Goal: Task Accomplishment & Management: Manage account settings

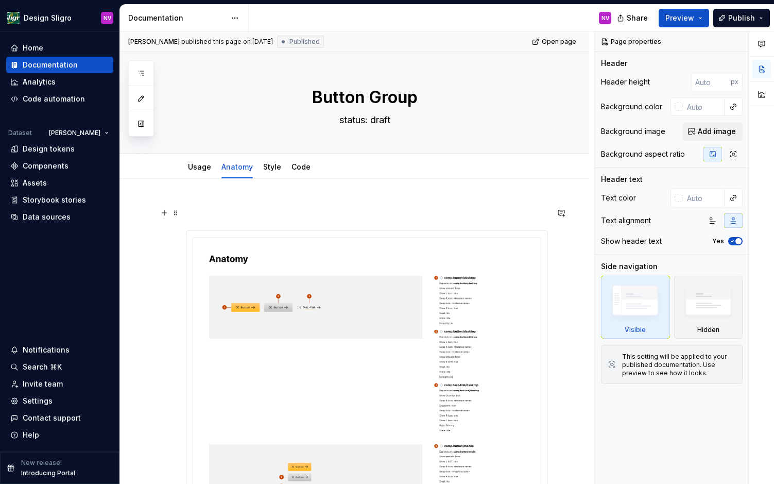
click at [57, 146] on div "Design tokens" at bounding box center [49, 149] width 52 height 10
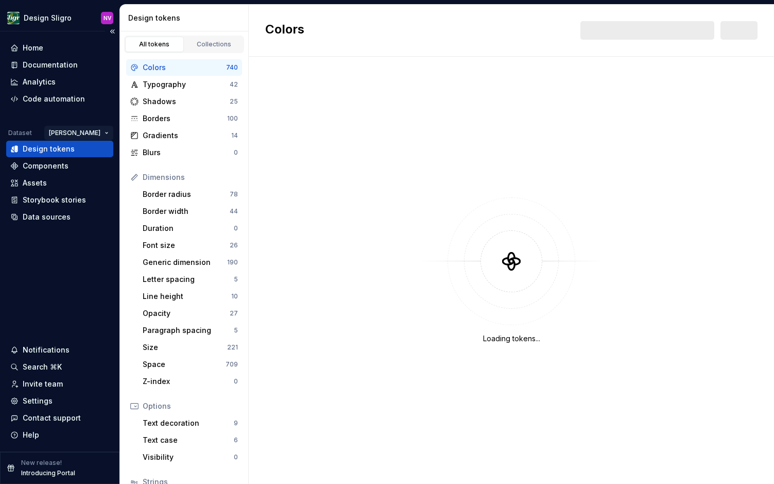
click at [78, 129] on html "Design Sligro NV Home Documentation Analytics Code automation Dataset [PERSON_N…" at bounding box center [387, 242] width 774 height 484
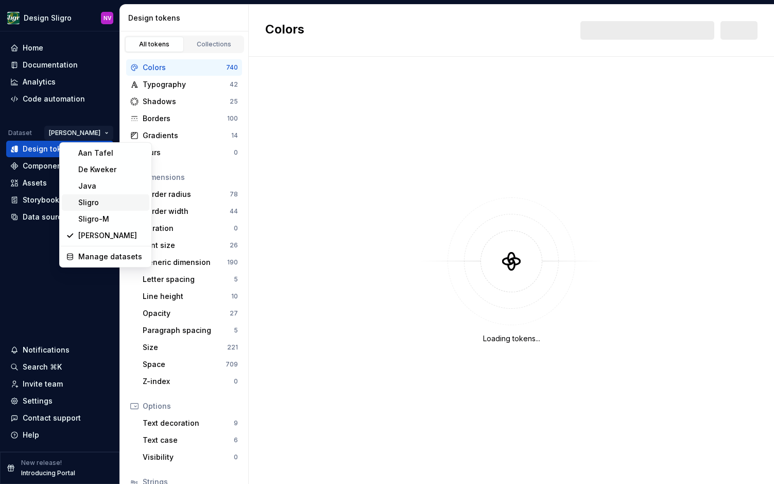
click at [90, 201] on div "Sligro" at bounding box center [111, 202] width 67 height 10
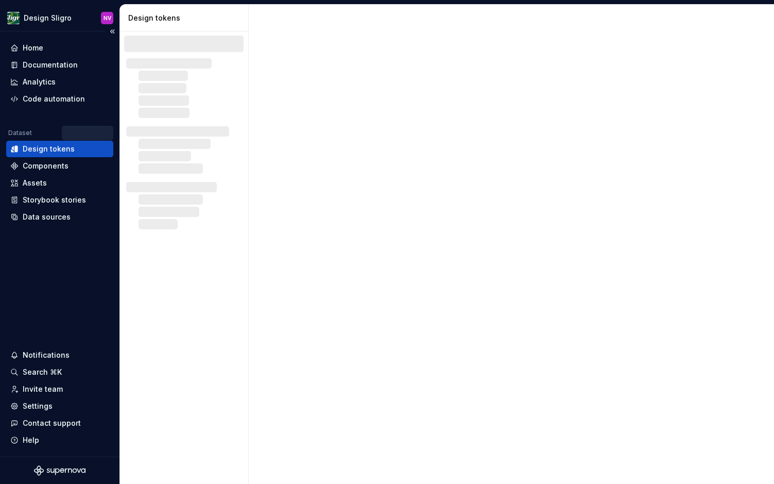
click at [90, 130] on div at bounding box center [74, 133] width 78 height 14
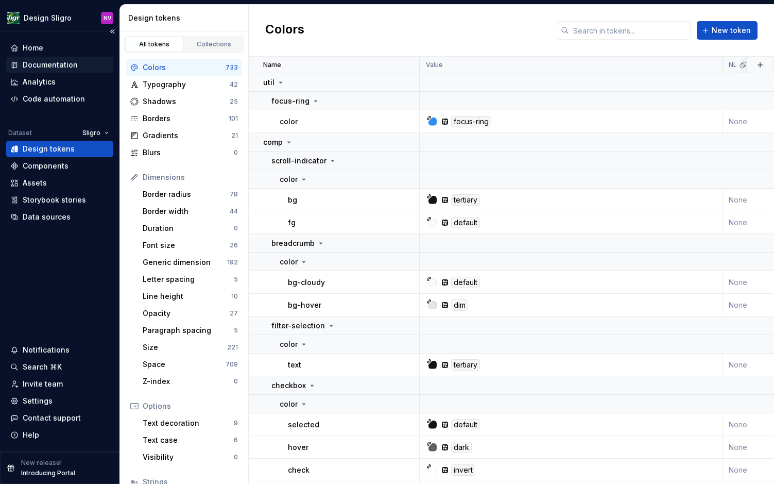
click at [57, 69] on div "Documentation" at bounding box center [50, 65] width 55 height 10
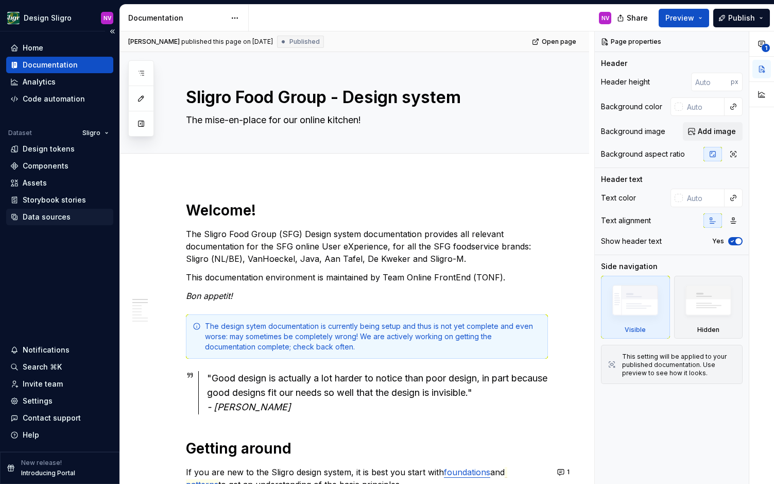
click at [56, 216] on div "Data sources" at bounding box center [47, 217] width 48 height 10
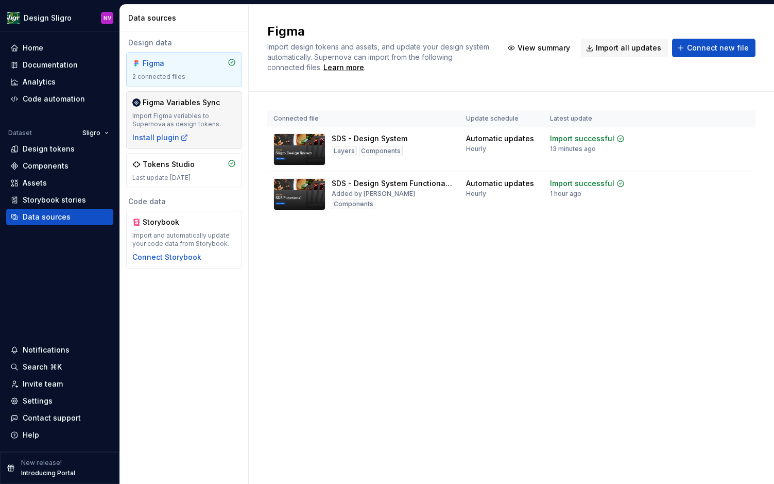
click at [212, 116] on div "Import Figma variables to Supernova as design tokens." at bounding box center [184, 120] width 104 height 16
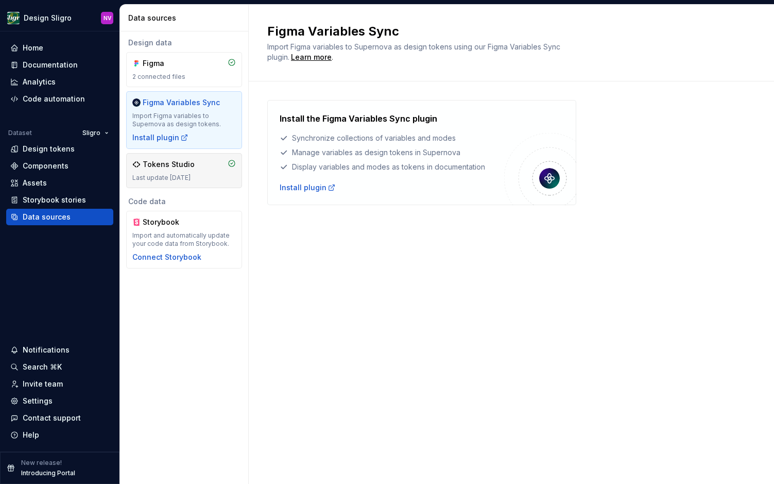
click at [192, 163] on div "Tokens Studio" at bounding box center [169, 164] width 52 height 10
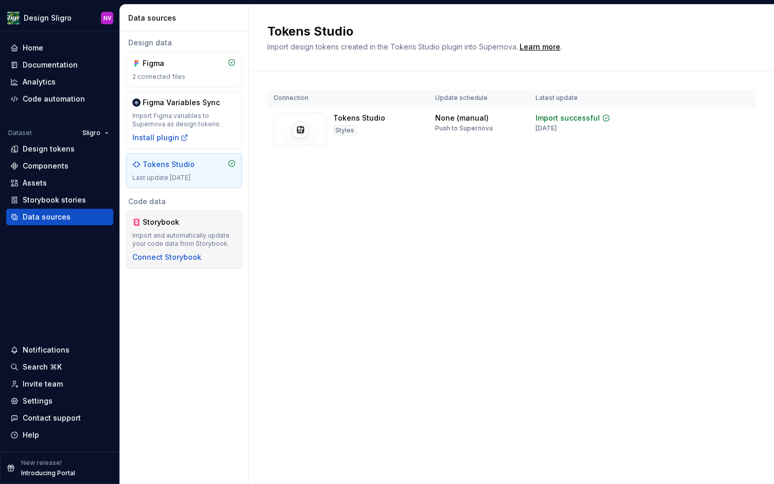
click at [179, 219] on div "Storybook" at bounding box center [167, 222] width 49 height 10
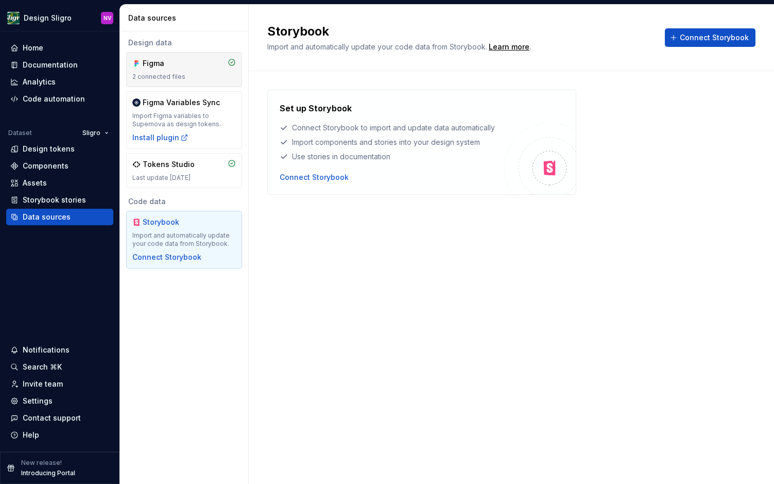
click at [187, 70] on div "Figma 2 connected files" at bounding box center [184, 69] width 104 height 23
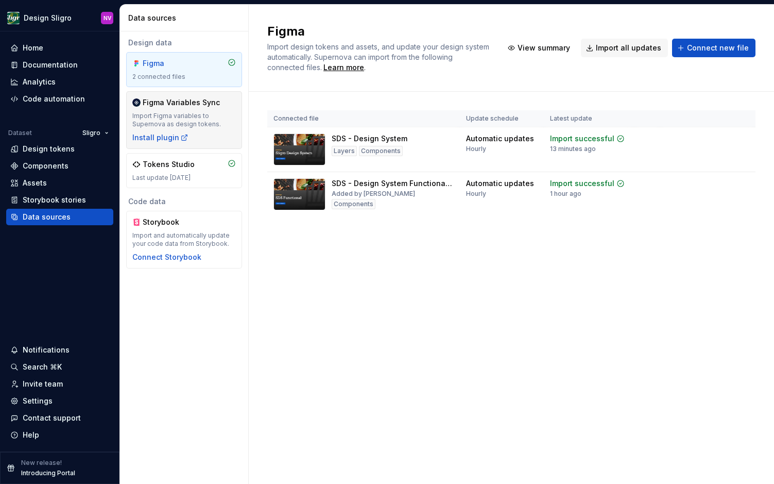
click at [184, 108] on div "Figma Variables Sync Import Figma variables to Supernova as design tokens. Inst…" at bounding box center [184, 119] width 104 height 45
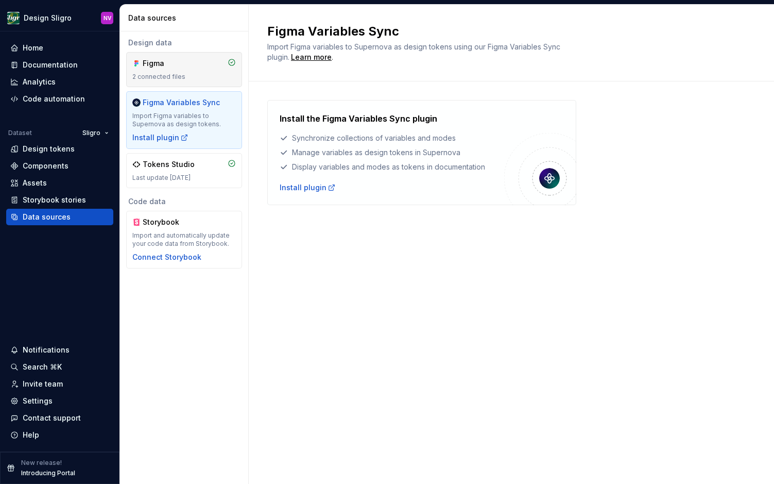
click at [196, 68] on div "Figma 2 connected files" at bounding box center [184, 69] width 104 height 23
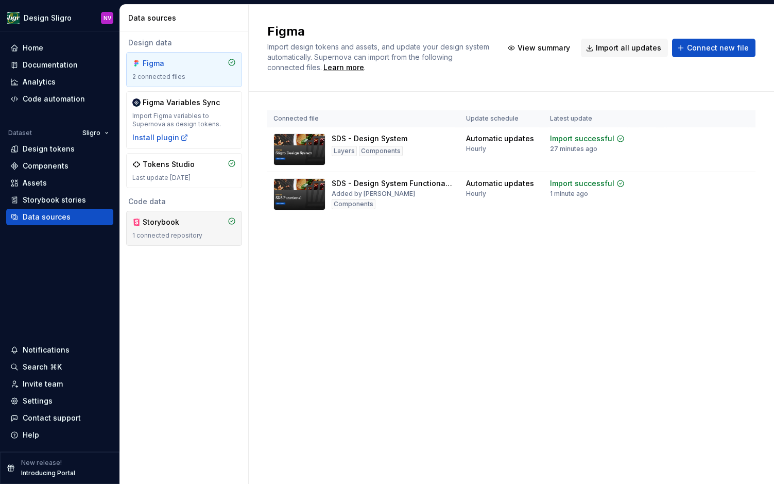
click at [165, 226] on div "Storybook" at bounding box center [167, 222] width 49 height 10
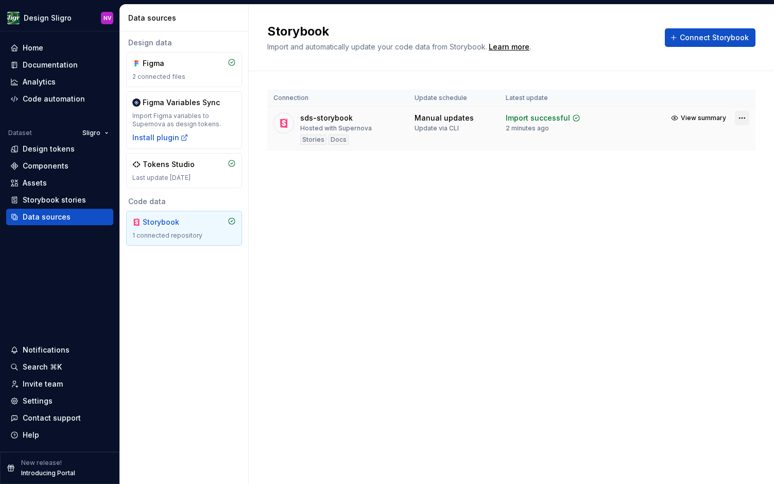
click at [746, 119] on html "Design Sligro NV Home Documentation Analytics Code automation Dataset Sligro De…" at bounding box center [387, 242] width 774 height 484
click at [533, 156] on html "Design Sligro NV Home Documentation Analytics Code automation Dataset Sligro De…" at bounding box center [387, 242] width 774 height 484
click at [526, 50] on div "Learn more" at bounding box center [509, 47] width 41 height 10
click at [214, 338] on div "Design data Figma 2 connected files Figma Variables Sync Import Figma variables…" at bounding box center [184, 257] width 128 height 452
click at [70, 395] on div "Settings" at bounding box center [59, 400] width 107 height 16
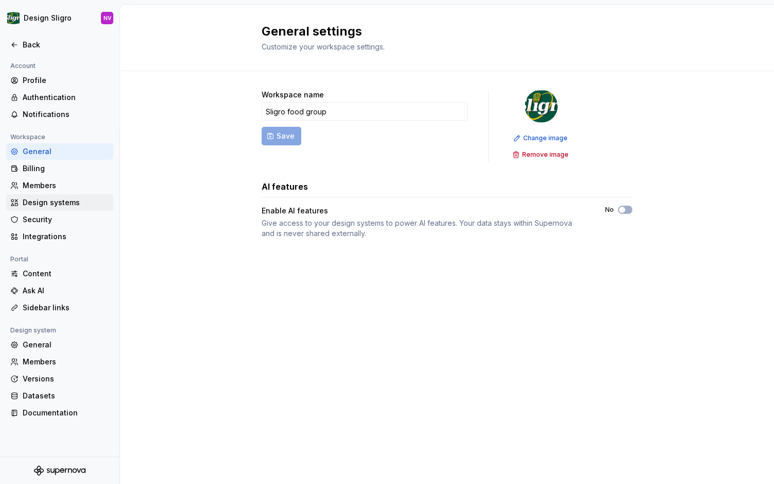
click at [44, 198] on div "Design systems" at bounding box center [66, 202] width 87 height 10
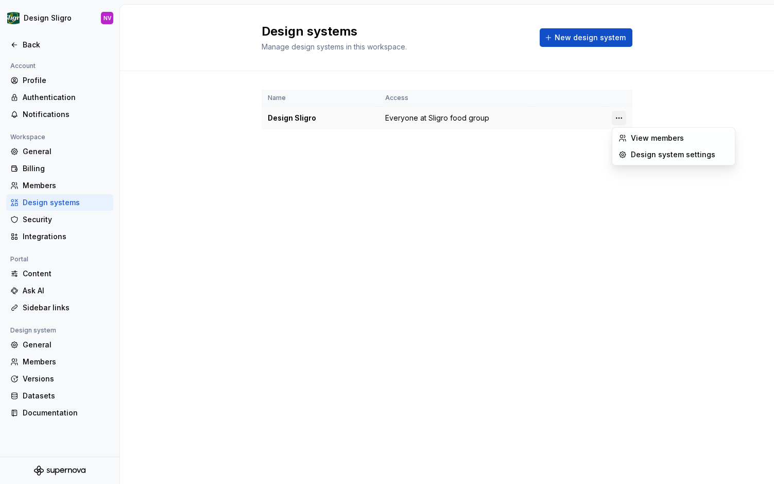
click at [615, 119] on html "Design Sligro NV Back Account Profile Authentication Notifications Workspace Ge…" at bounding box center [387, 242] width 774 height 484
click at [651, 157] on div "Design system settings" at bounding box center [680, 154] width 98 height 10
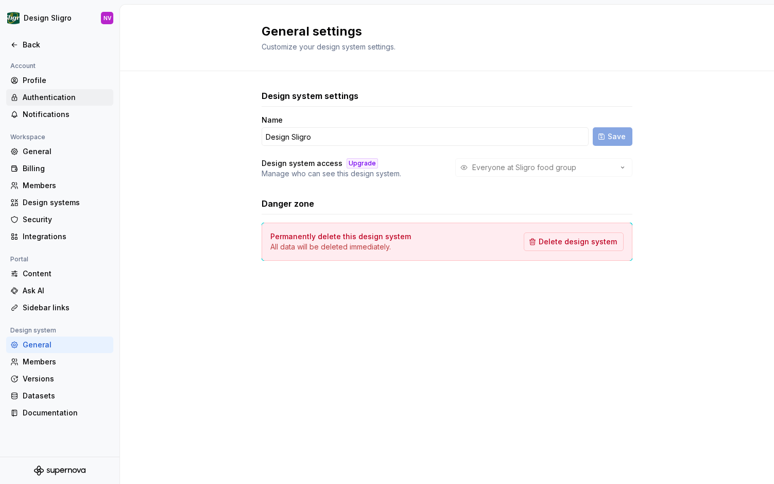
click at [64, 104] on div "Authentication" at bounding box center [59, 97] width 107 height 16
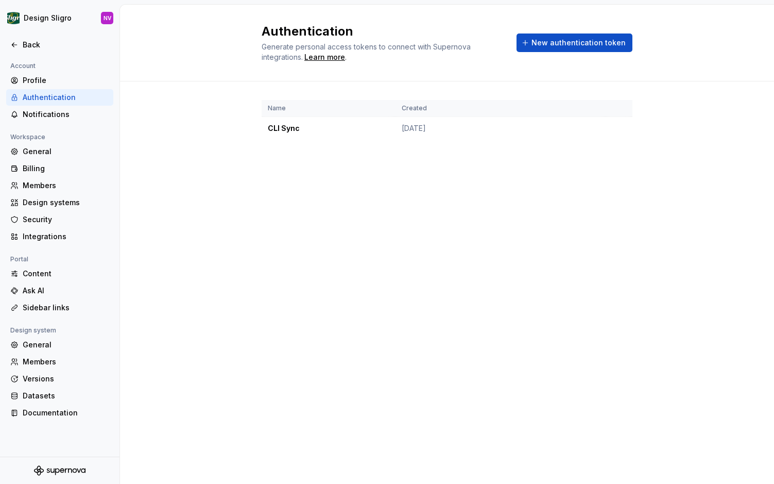
click at [232, 229] on div "Authentication Generate personal access tokens to connect with Supernova integr…" at bounding box center [447, 244] width 654 height 479
click at [26, 43] on div "Back" at bounding box center [66, 45] width 87 height 10
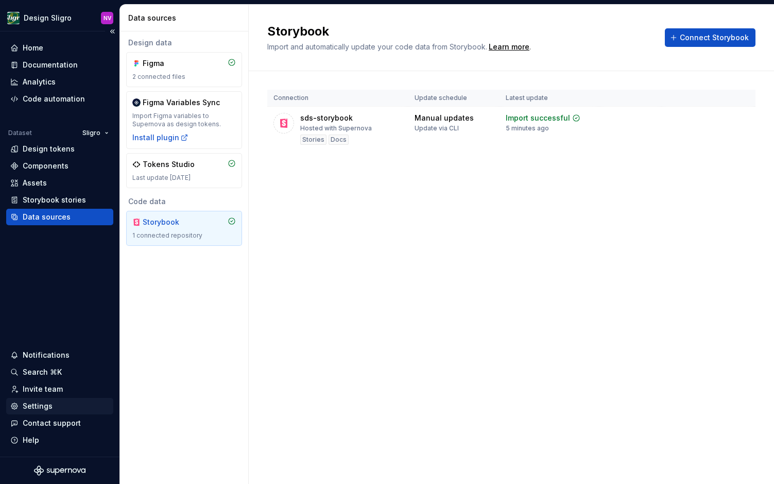
click at [41, 405] on div "Settings" at bounding box center [38, 406] width 30 height 10
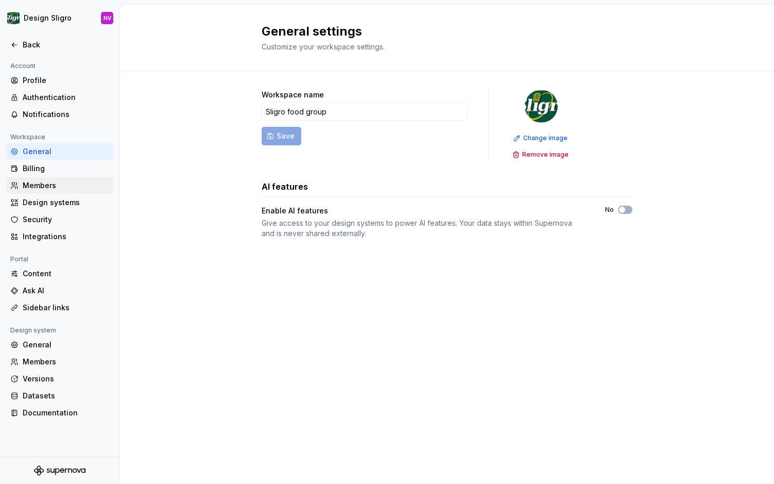
click at [35, 187] on div "Members" at bounding box center [66, 185] width 87 height 10
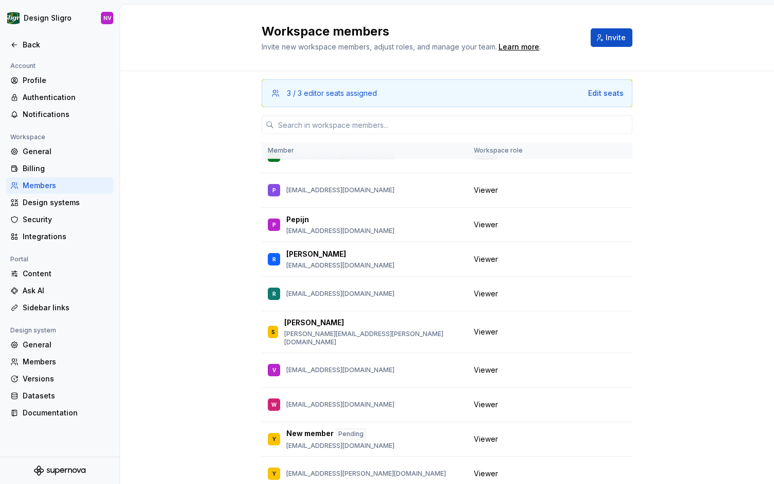
scroll to position [476, 0]
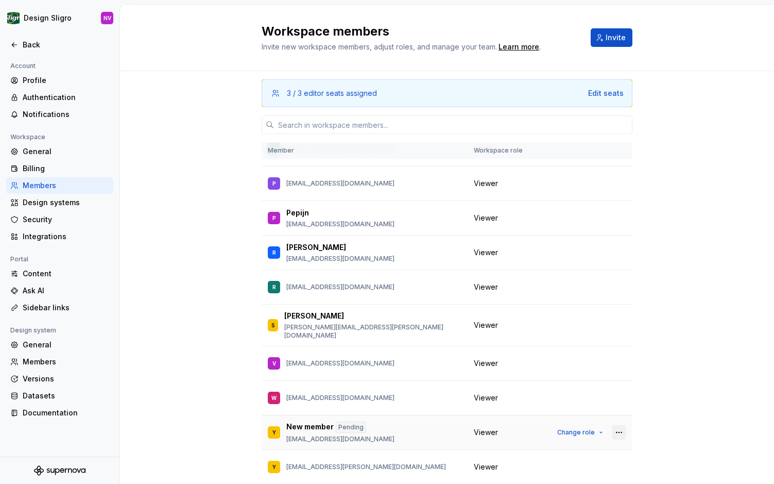
click at [615, 426] on button "button" at bounding box center [619, 432] width 14 height 14
click at [674, 418] on div "3 / 3 editor seats assigned Edit seats Member Workspace role [PERSON_NAME] [EMA…" at bounding box center [447, 310] width 654 height 479
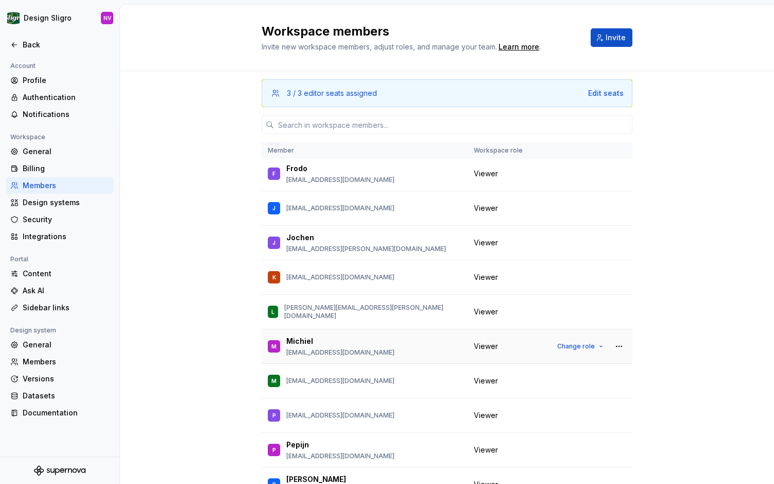
scroll to position [0, 0]
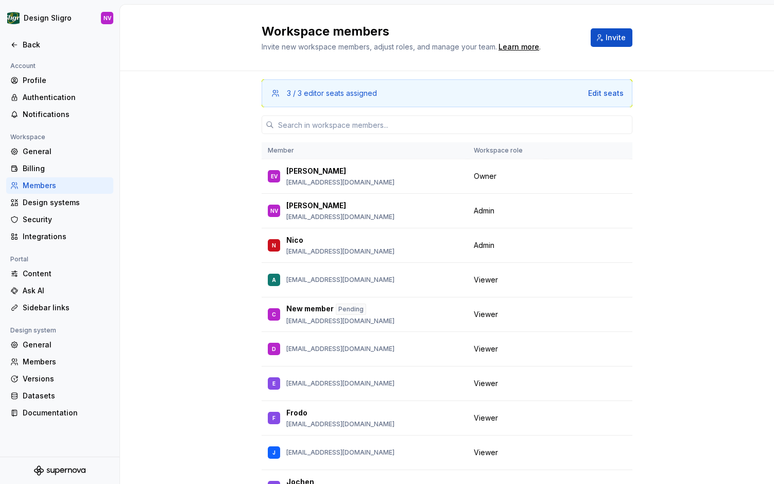
click at [201, 81] on div "3 / 3 editor seats assigned Edit seats Member Workspace role [PERSON_NAME] [EMA…" at bounding box center [447, 310] width 654 height 479
click at [216, 91] on div "3 / 3 editor seats assigned Edit seats Member Workspace role [PERSON_NAME] [EMA…" at bounding box center [447, 310] width 654 height 479
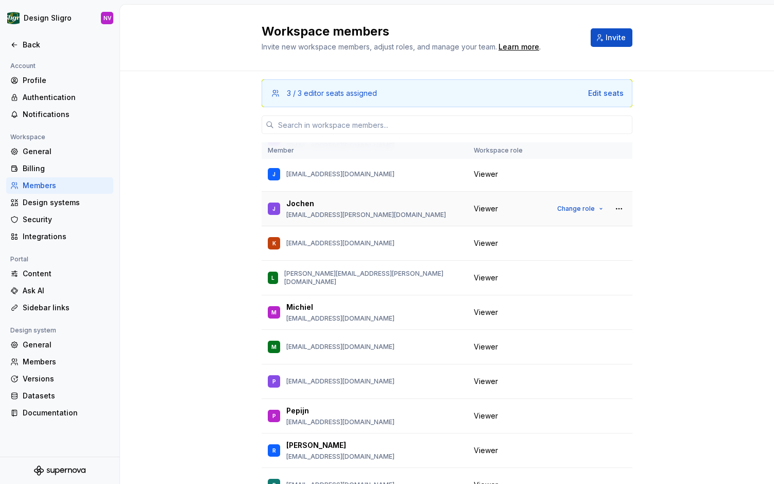
scroll to position [476, 0]
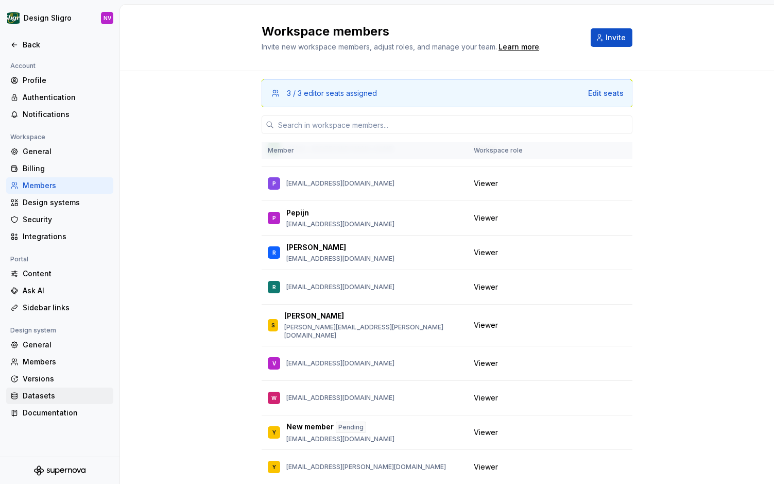
click at [37, 397] on div "Datasets" at bounding box center [66, 395] width 87 height 10
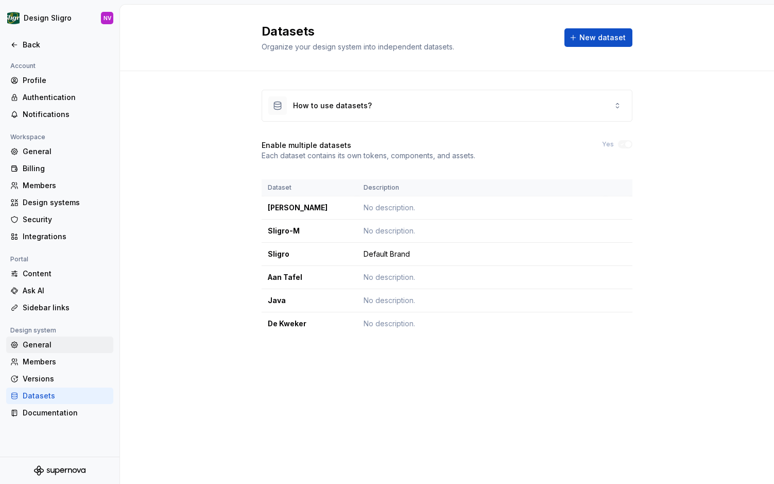
click at [44, 348] on div "General" at bounding box center [66, 344] width 87 height 10
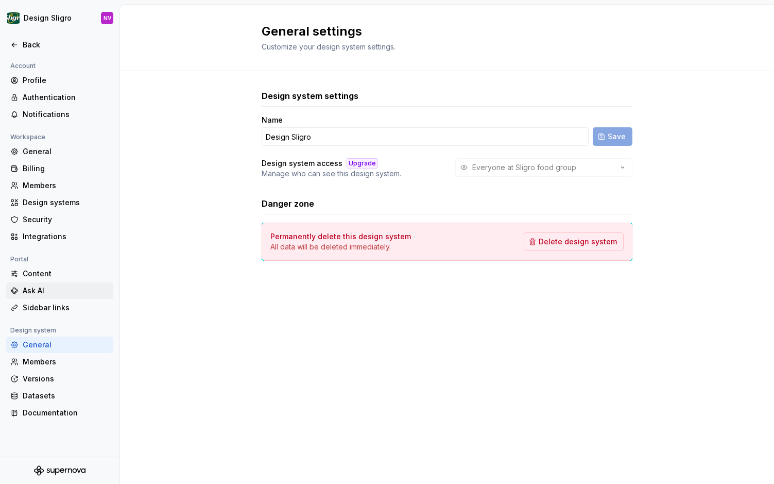
click at [37, 291] on div "Ask AI" at bounding box center [66, 290] width 87 height 10
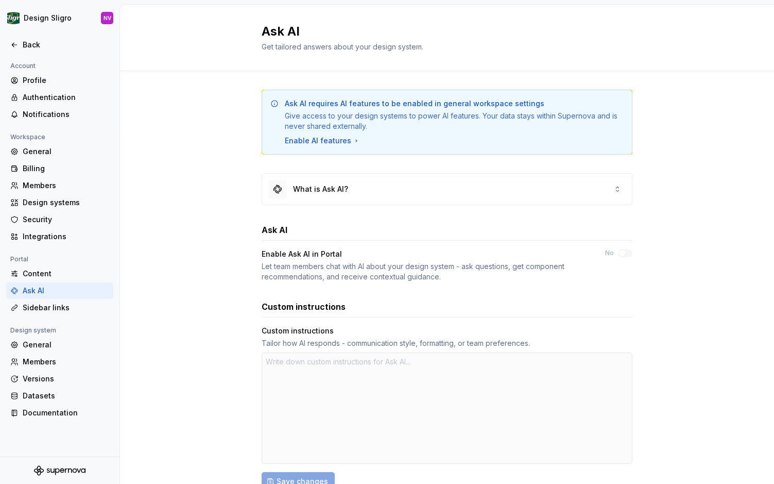
type textarea "*"
click at [43, 236] on div "Integrations" at bounding box center [66, 236] width 87 height 10
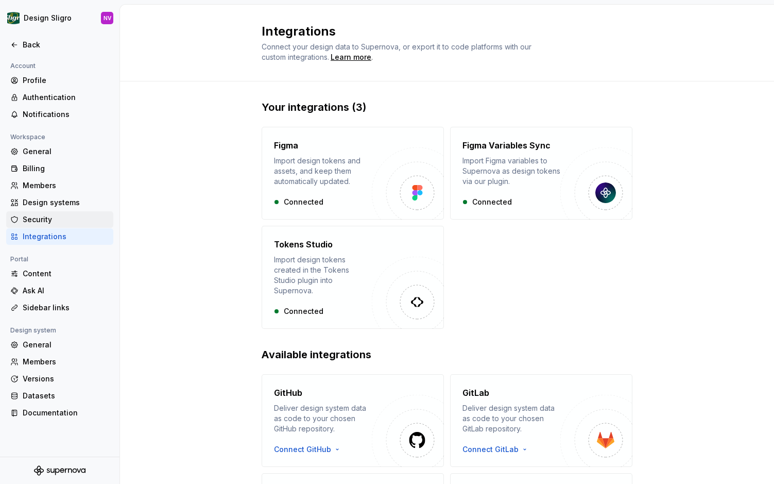
click at [31, 217] on div "Security" at bounding box center [66, 219] width 87 height 10
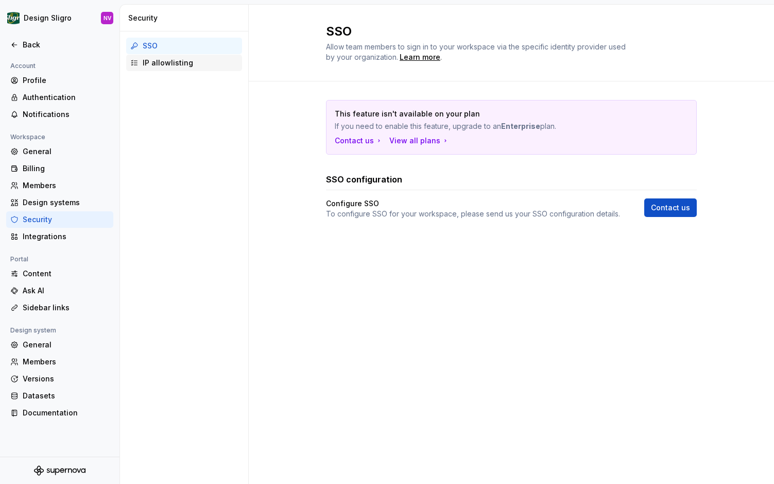
click at [184, 62] on div "IP allowlisting" at bounding box center [190, 63] width 95 height 10
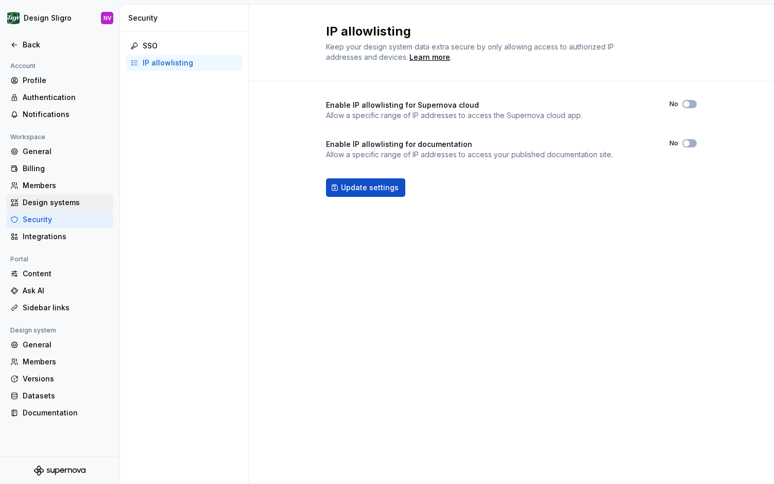
click at [45, 202] on div "Design systems" at bounding box center [66, 202] width 87 height 10
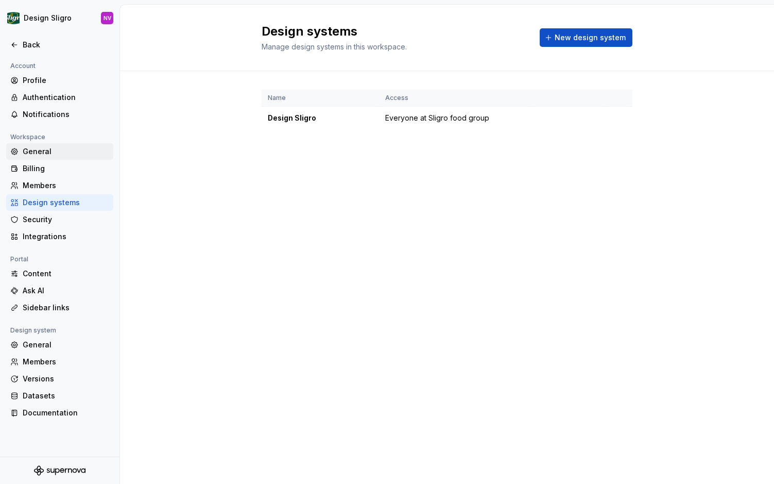
click at [41, 153] on div "General" at bounding box center [66, 151] width 87 height 10
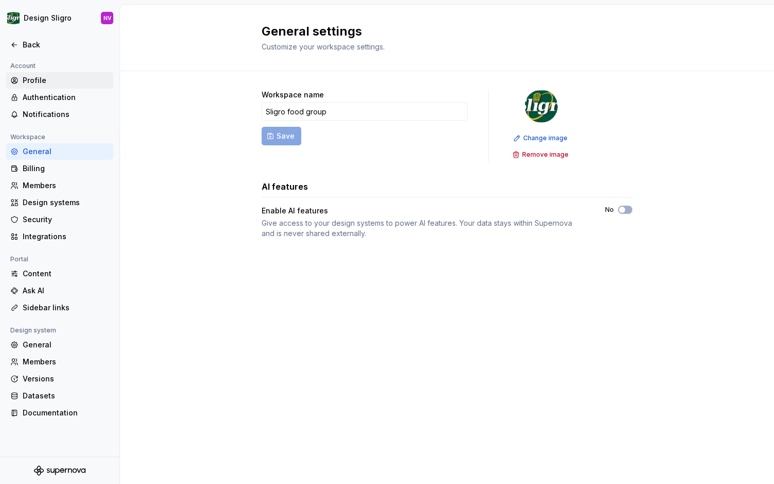
click at [44, 82] on div "Profile" at bounding box center [66, 80] width 87 height 10
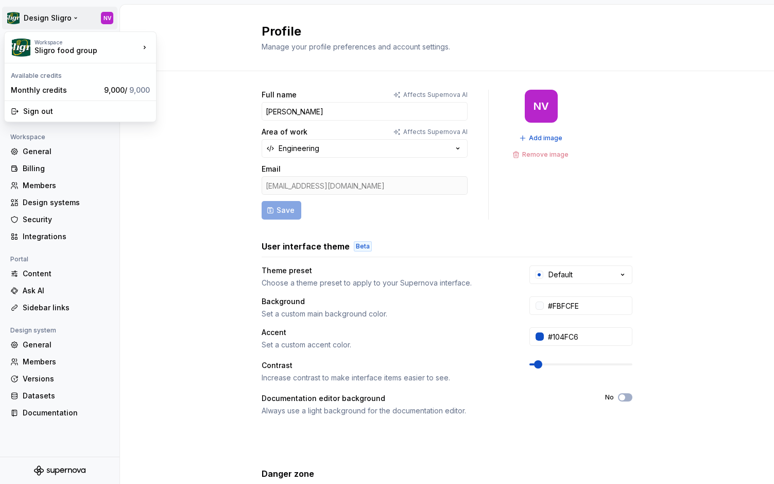
click at [77, 18] on html "Design Sligro NV Back Account Profile Authentication Notifications Workspace Ge…" at bounding box center [387, 242] width 774 height 484
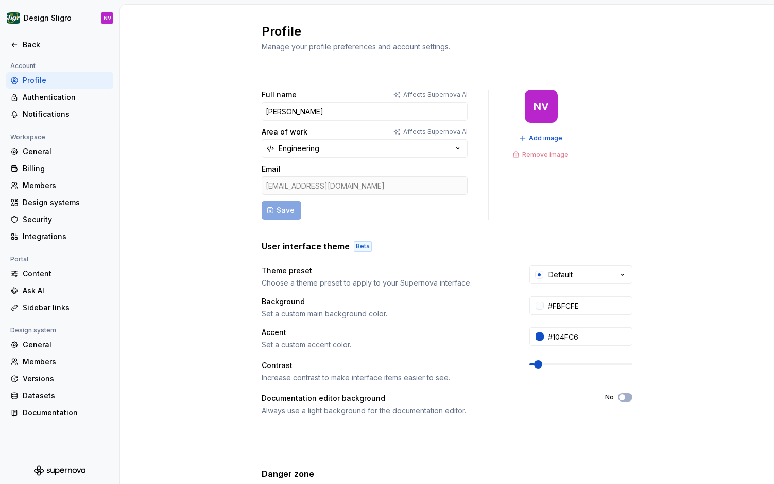
click at [157, 286] on html "Design Sligro NV Back Account Profile Authentication Notifications Workspace Ge…" at bounding box center [387, 242] width 774 height 484
click at [166, 202] on div "Full name Affects Supernova AI [PERSON_NAME] van der Sangen Area of work Affect…" at bounding box center [447, 330] width 654 height 519
click at [39, 278] on div "Content" at bounding box center [66, 273] width 87 height 10
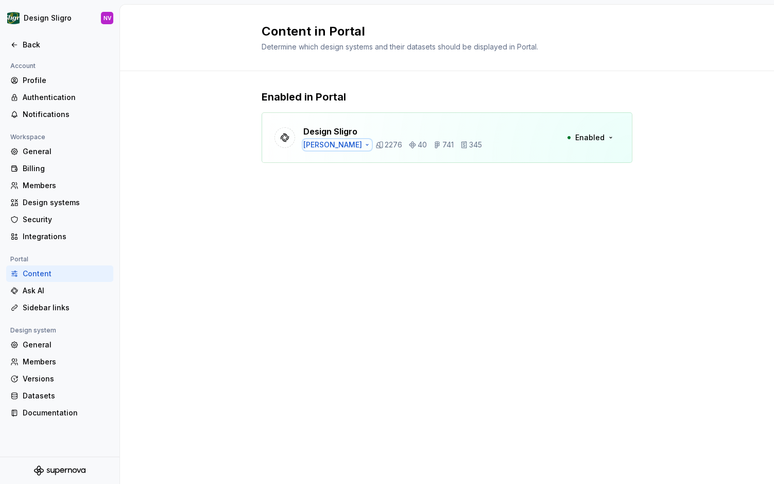
click at [366, 145] on icon "button" at bounding box center [367, 144] width 2 height 1
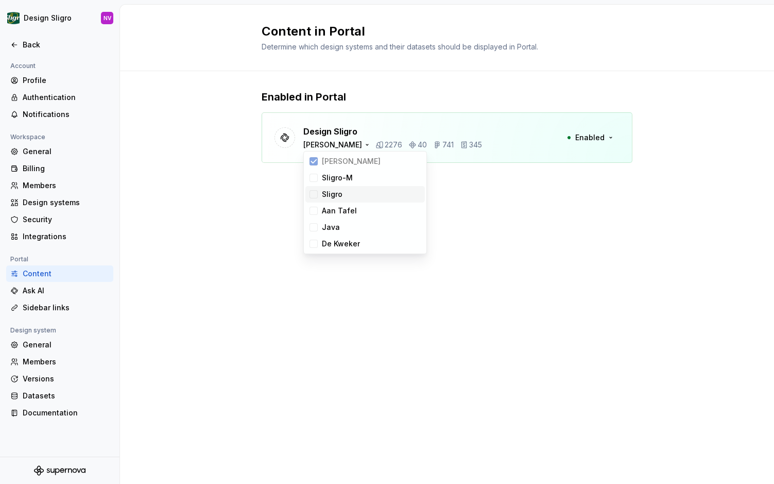
click at [314, 193] on div at bounding box center [314, 194] width 8 height 8
click at [314, 161] on icon at bounding box center [314, 161] width 8 height 8
click at [313, 164] on div at bounding box center [314, 161] width 8 height 8
click at [314, 193] on icon at bounding box center [314, 194] width 8 height 8
click at [316, 159] on span "[PERSON_NAME]" at bounding box center [364, 161] width 119 height 16
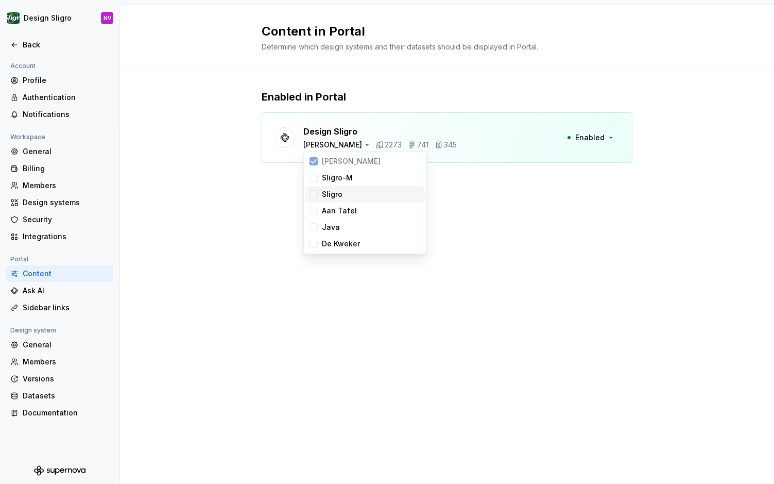
click at [315, 192] on div at bounding box center [314, 194] width 8 height 8
click at [315, 160] on icon at bounding box center [314, 161] width 8 height 8
click at [476, 229] on div "Content in Portal Determine which design systems and their datasets should be d…" at bounding box center [447, 244] width 654 height 479
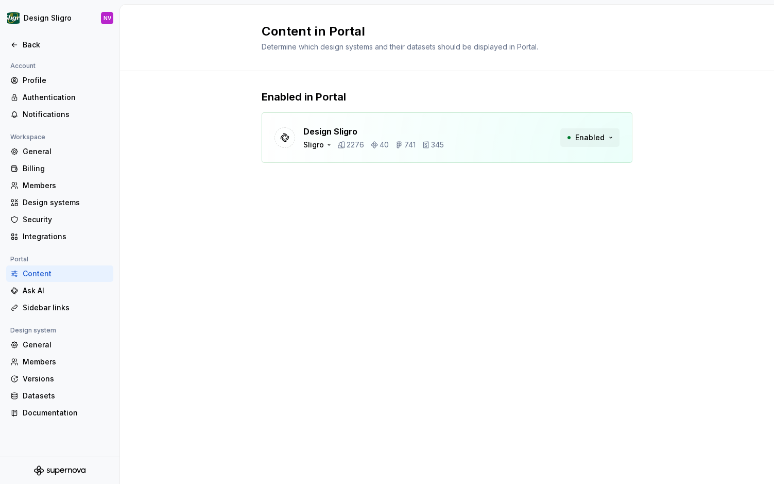
click at [597, 136] on span "Enabled" at bounding box center [589, 137] width 29 height 10
click at [669, 142] on div "Enabled in Portal Design Sligro Sligro 2276 40 741 345 Enabled" at bounding box center [447, 136] width 654 height 131
click at [33, 310] on div "Sidebar links" at bounding box center [66, 307] width 87 height 10
